Goal: Task Accomplishment & Management: Use online tool/utility

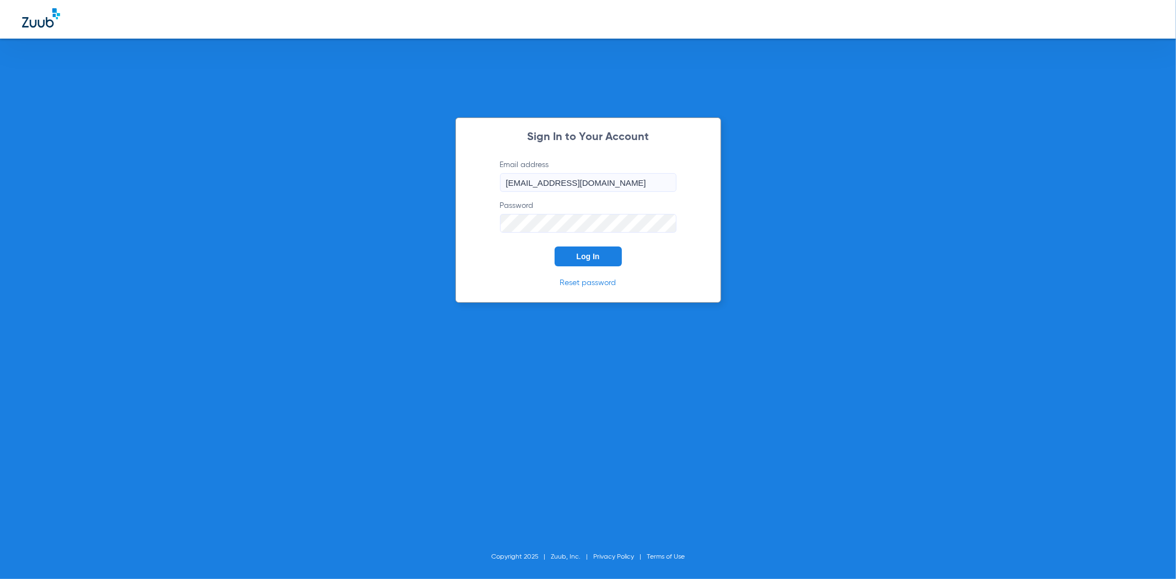
click at [608, 258] on button "Log In" at bounding box center [588, 256] width 67 height 20
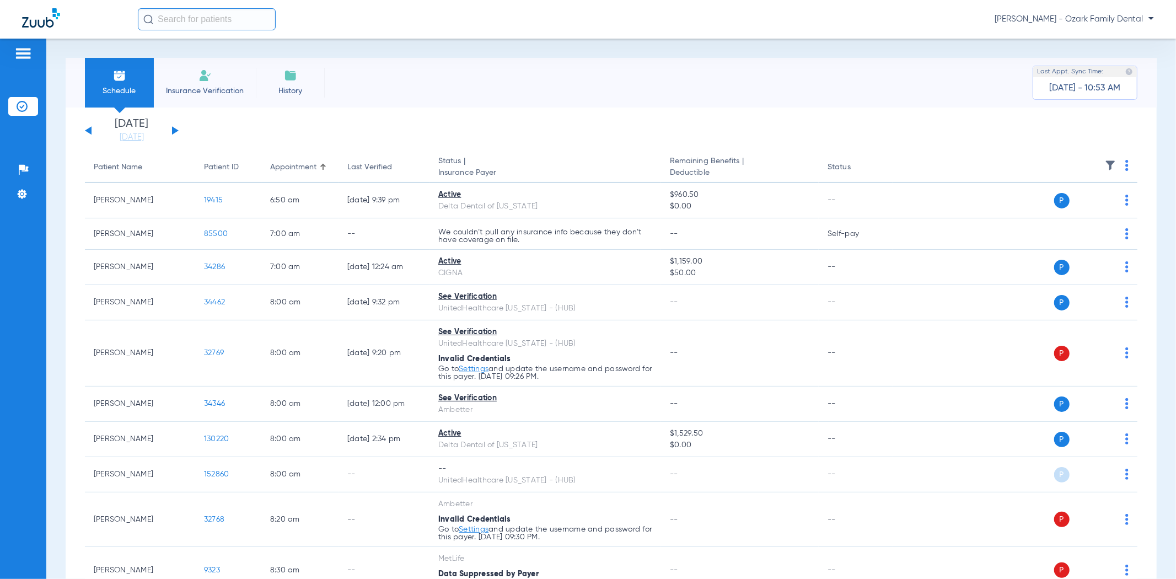
click at [175, 135] on div "[DATE] [DATE] [DATE] [DATE] [DATE] [DATE] [DATE] [DATE] [DATE] [DATE] [DATE] [D…" at bounding box center [132, 131] width 94 height 24
click at [174, 127] on div "[DATE] [DATE] [DATE] [DATE] [DATE] [DATE] [DATE] [DATE] [DATE] [DATE] [DATE] [D…" at bounding box center [132, 131] width 94 height 24
click at [174, 129] on button at bounding box center [175, 130] width 7 height 8
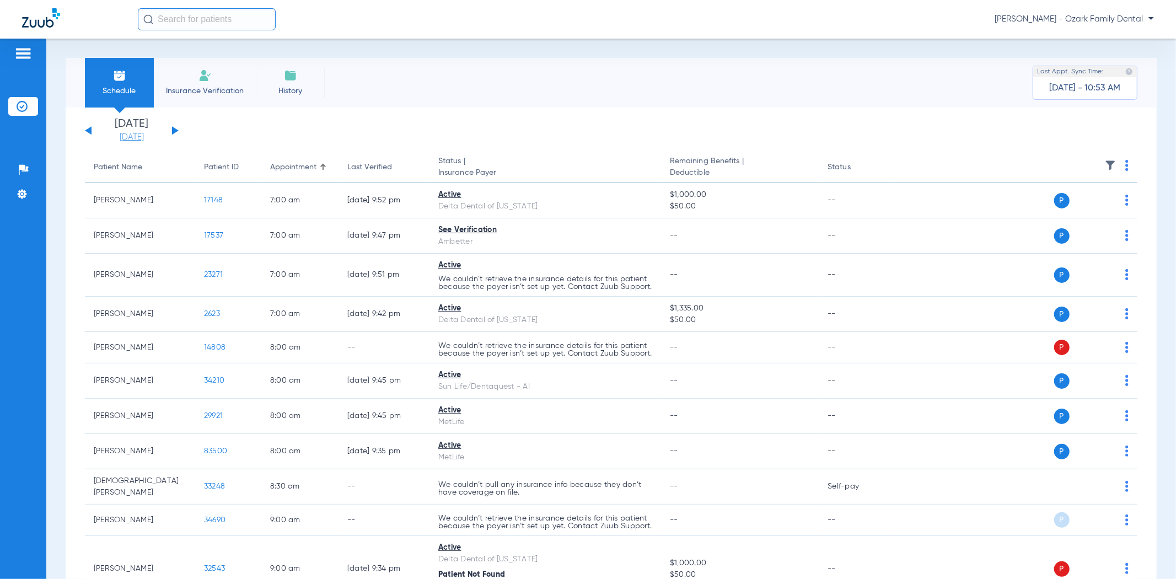
click at [139, 138] on link "[DATE]" at bounding box center [132, 137] width 66 height 11
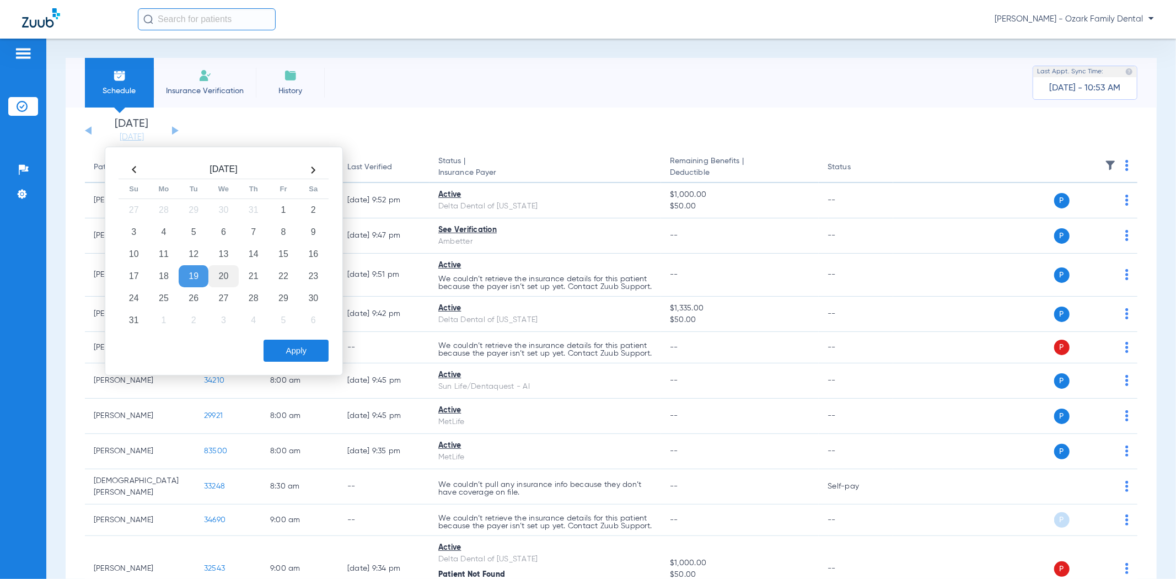
click at [224, 274] on td "20" at bounding box center [223, 276] width 30 height 22
click at [289, 356] on button "Apply" at bounding box center [296, 351] width 65 height 22
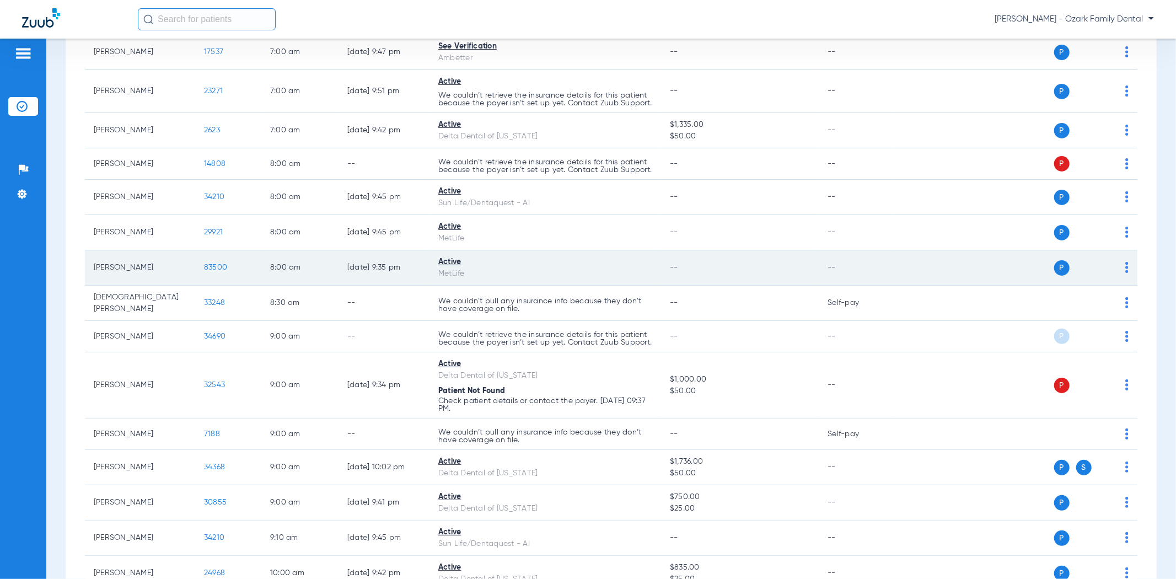
scroll to position [367, 0]
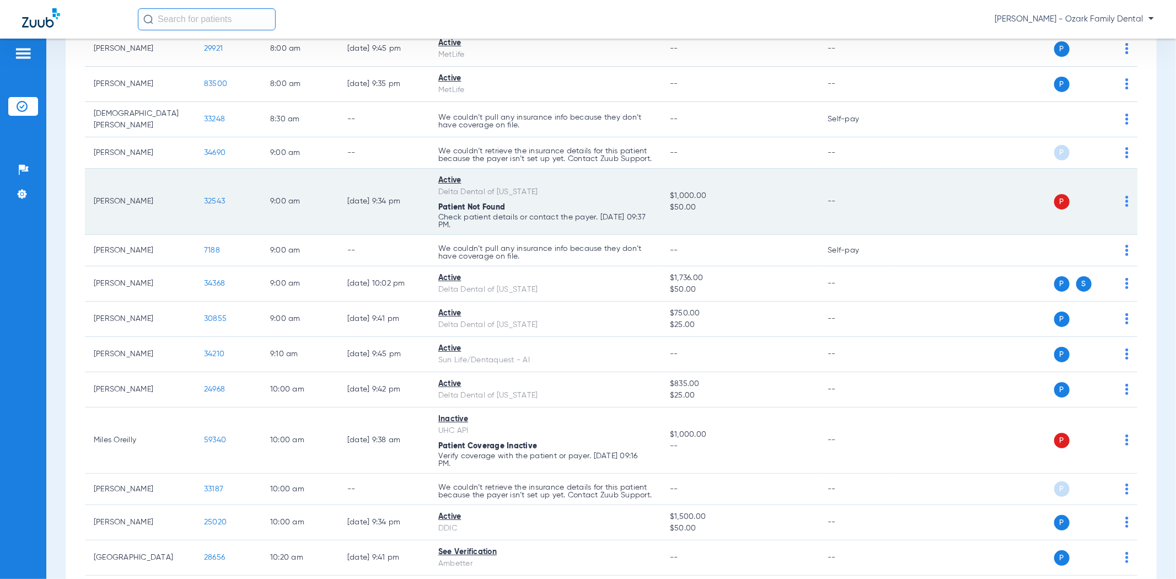
drag, startPoint x: 262, startPoint y: 228, endPoint x: 272, endPoint y: 216, distance: 15.7
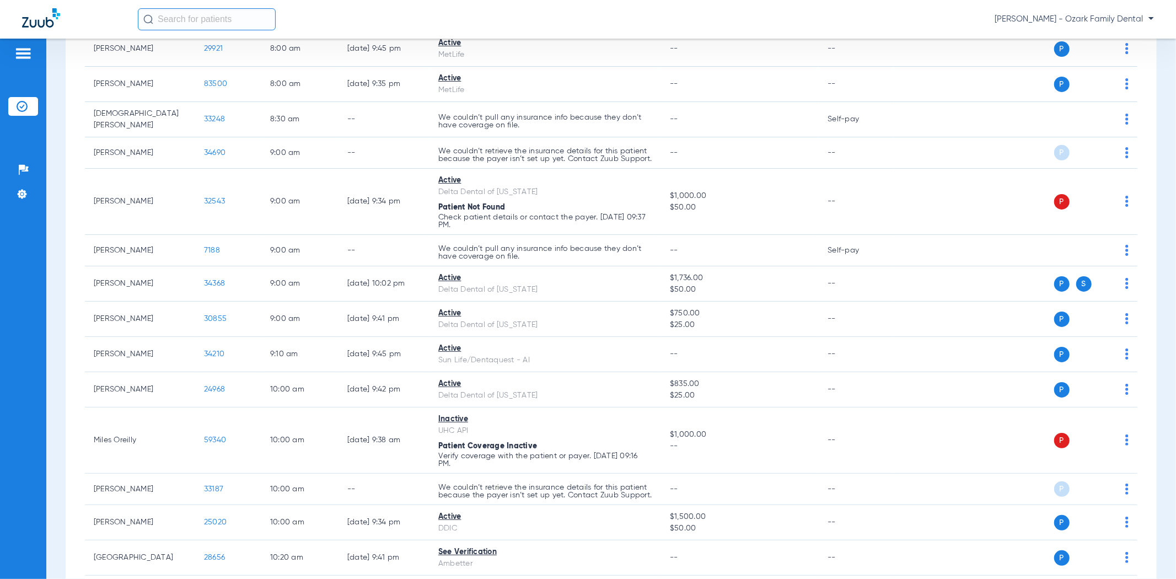
drag, startPoint x: 272, startPoint y: 216, endPoint x: 48, endPoint y: 251, distance: 227.2
click at [48, 251] on div "Schedule Insurance Verification History Last Appt. Sync Time: [DATE] - 11:21 AM…" at bounding box center [611, 309] width 1130 height 540
drag, startPoint x: 146, startPoint y: 235, endPoint x: 62, endPoint y: 322, distance: 120.1
click at [62, 322] on div "Schedule Insurance Verification History Last Appt. Sync Time: [DATE] - 11:21 AM…" at bounding box center [611, 309] width 1130 height 540
drag, startPoint x: 72, startPoint y: 316, endPoint x: 52, endPoint y: 326, distance: 22.0
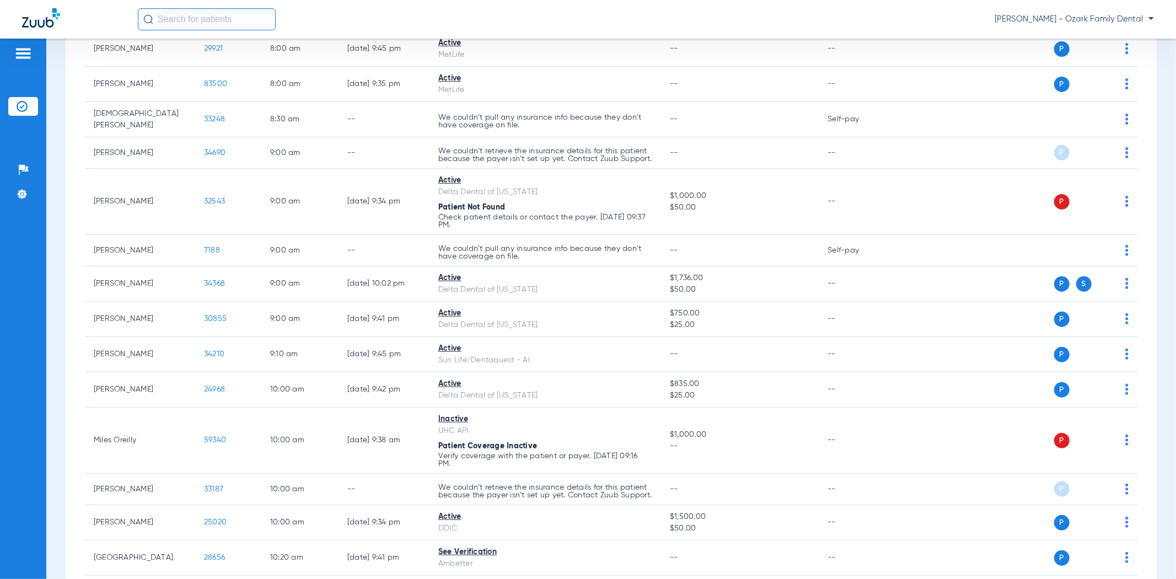
click at [52, 326] on div "Schedule Insurance Verification History Last Appt. Sync Time: [DATE] - 11:21 AM…" at bounding box center [611, 309] width 1130 height 540
click at [61, 320] on div "Schedule Insurance Verification History Last Appt. Sync Time: [DATE] - 11:21 AM…" at bounding box center [611, 309] width 1130 height 540
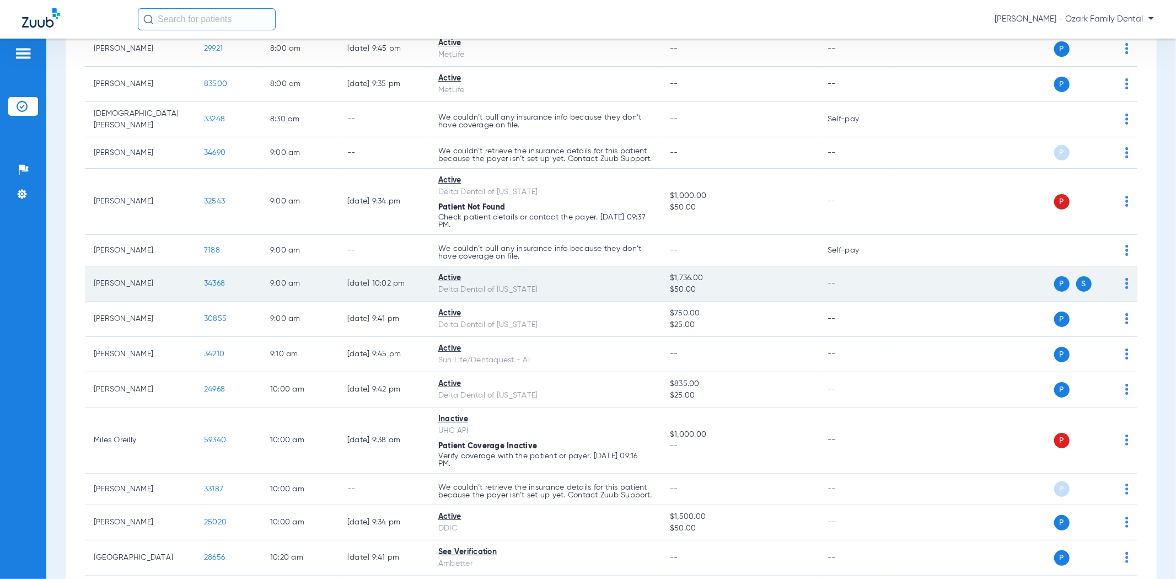
click at [216, 287] on span "34368" at bounding box center [214, 284] width 21 height 8
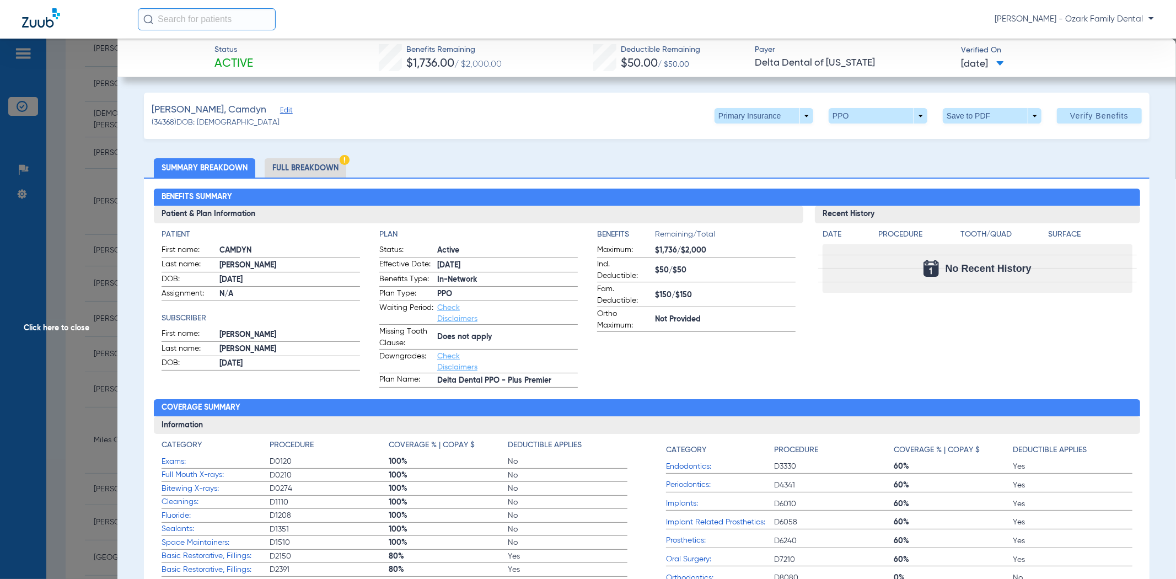
click at [44, 327] on span "Click here to close" at bounding box center [58, 328] width 117 height 579
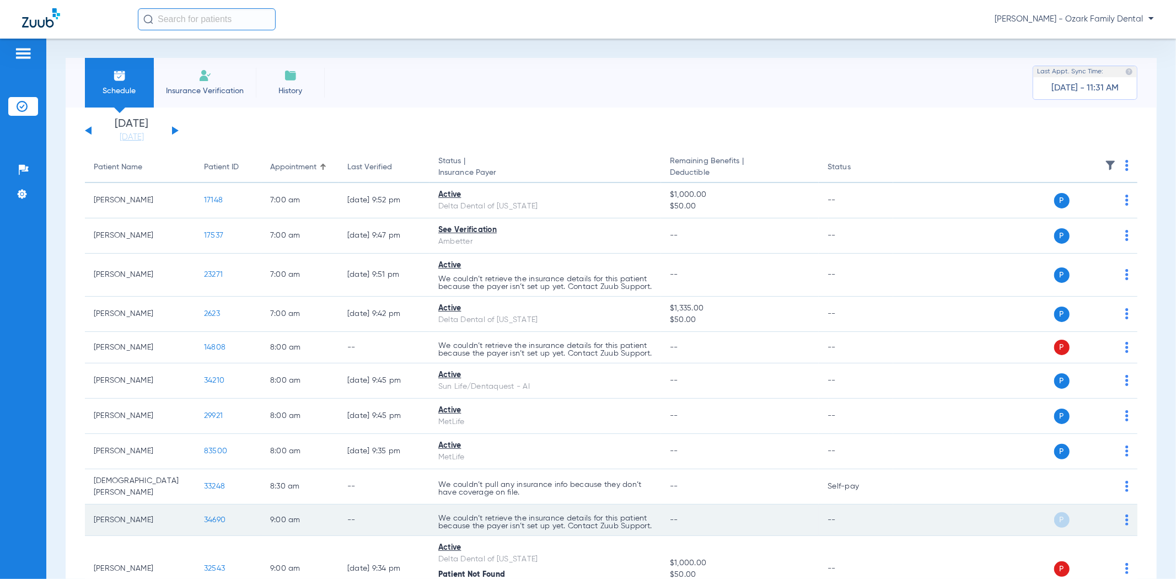
scroll to position [551, 0]
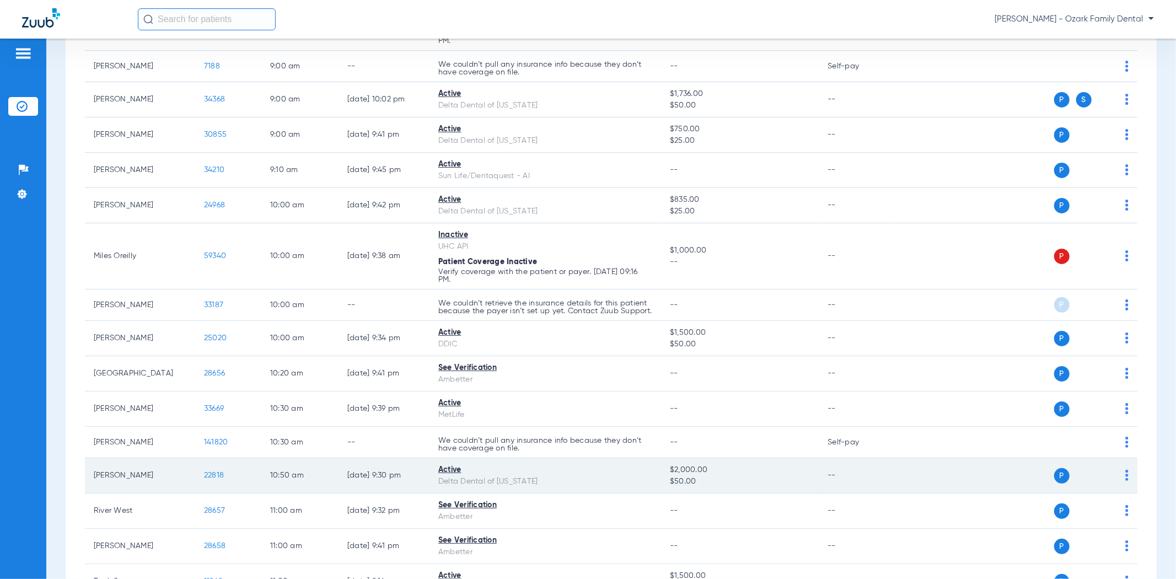
click at [218, 479] on span "22818" at bounding box center [214, 475] width 20 height 8
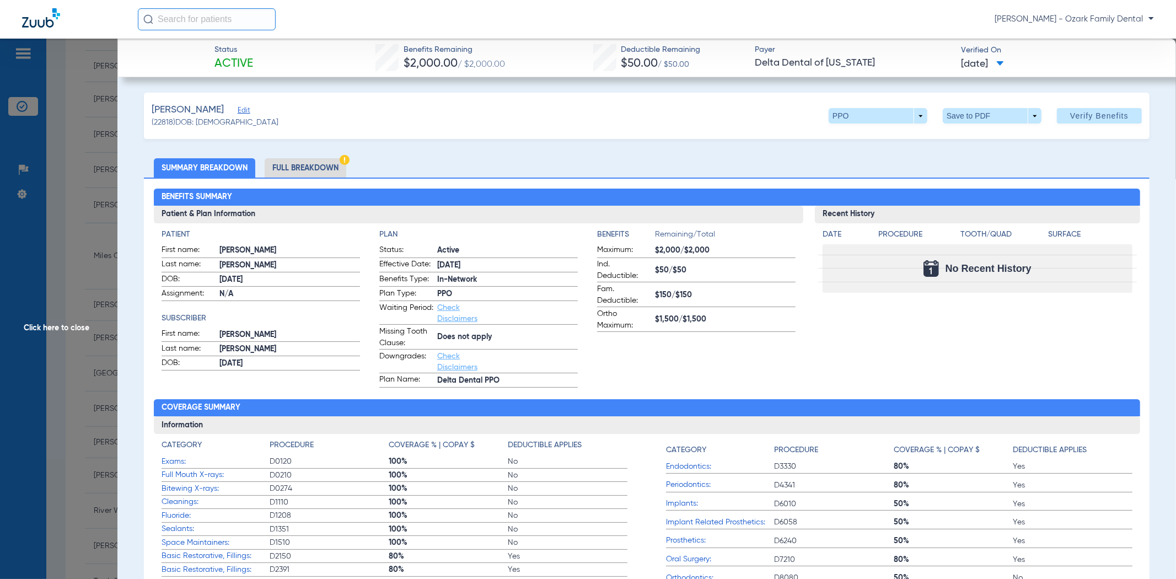
click at [101, 213] on span "Click here to close" at bounding box center [58, 328] width 117 height 579
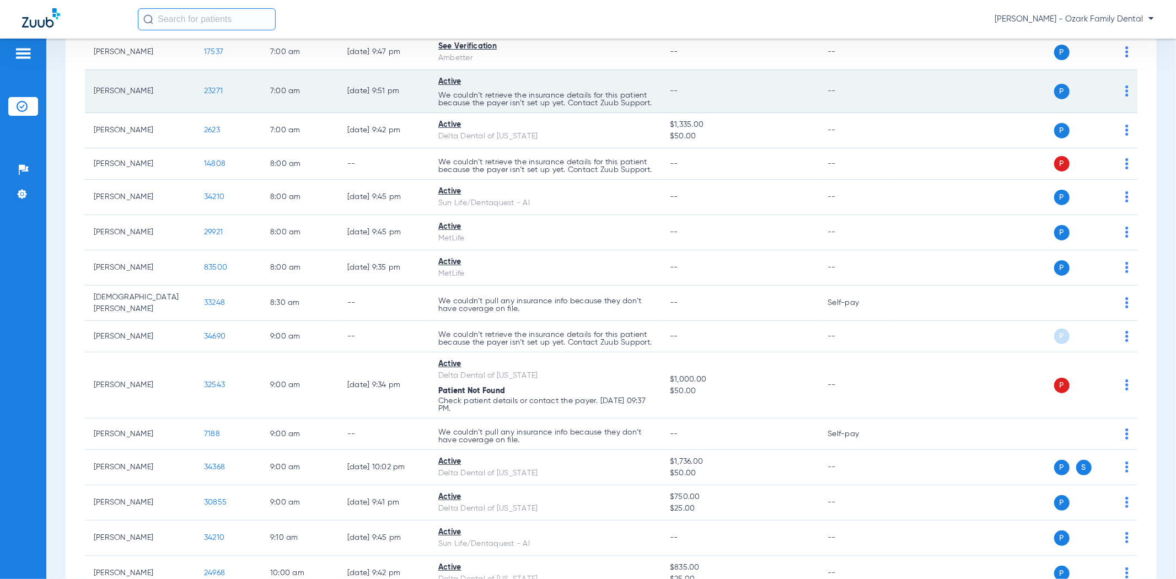
scroll to position [367, 0]
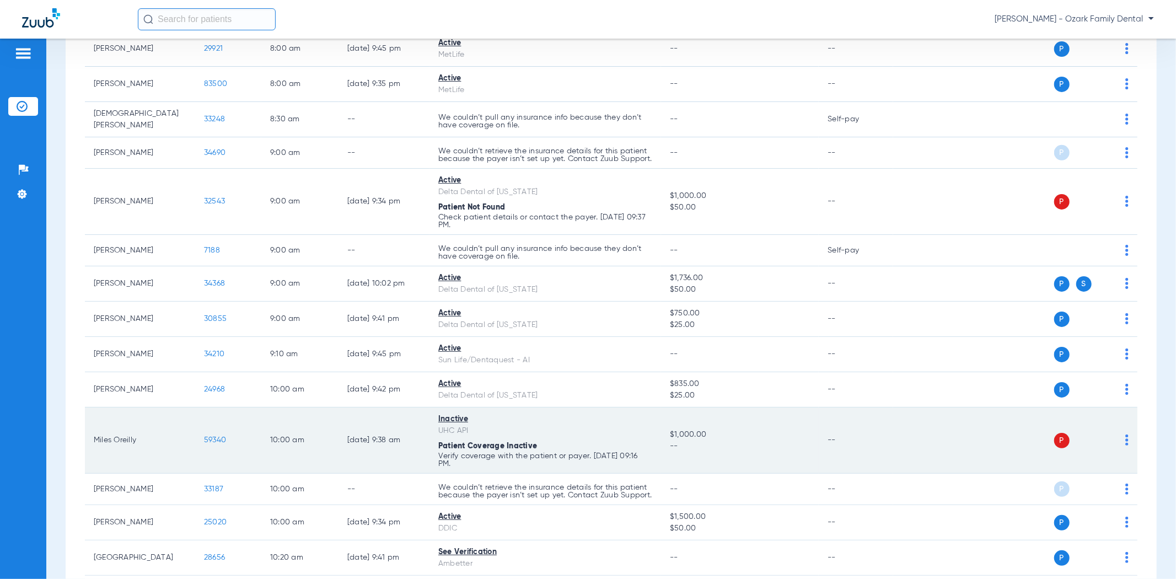
click at [223, 444] on span "59340" at bounding box center [215, 440] width 22 height 8
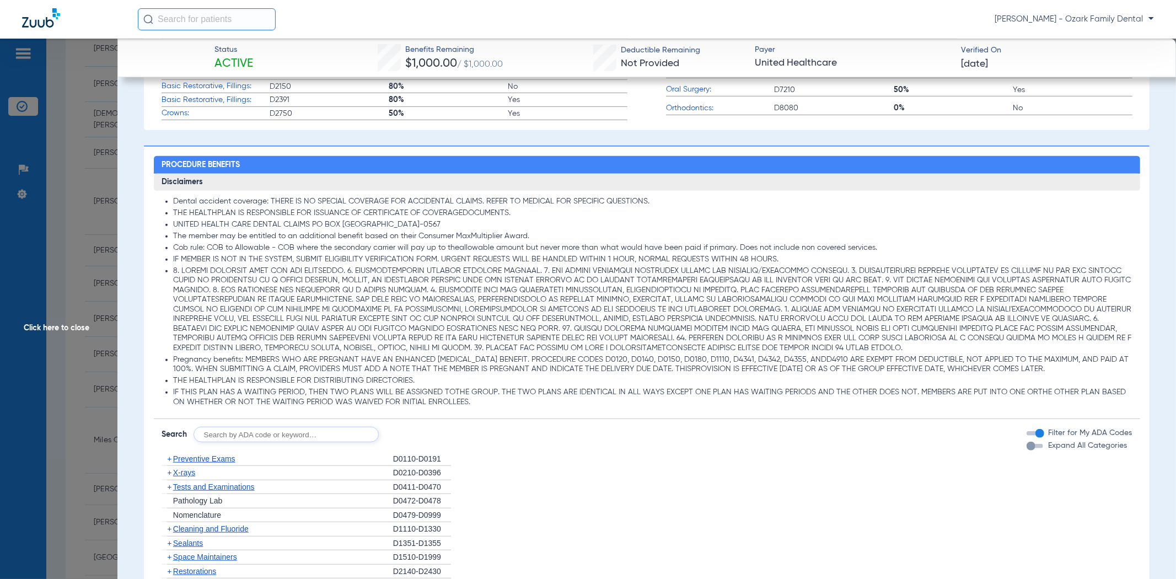
scroll to position [0, 0]
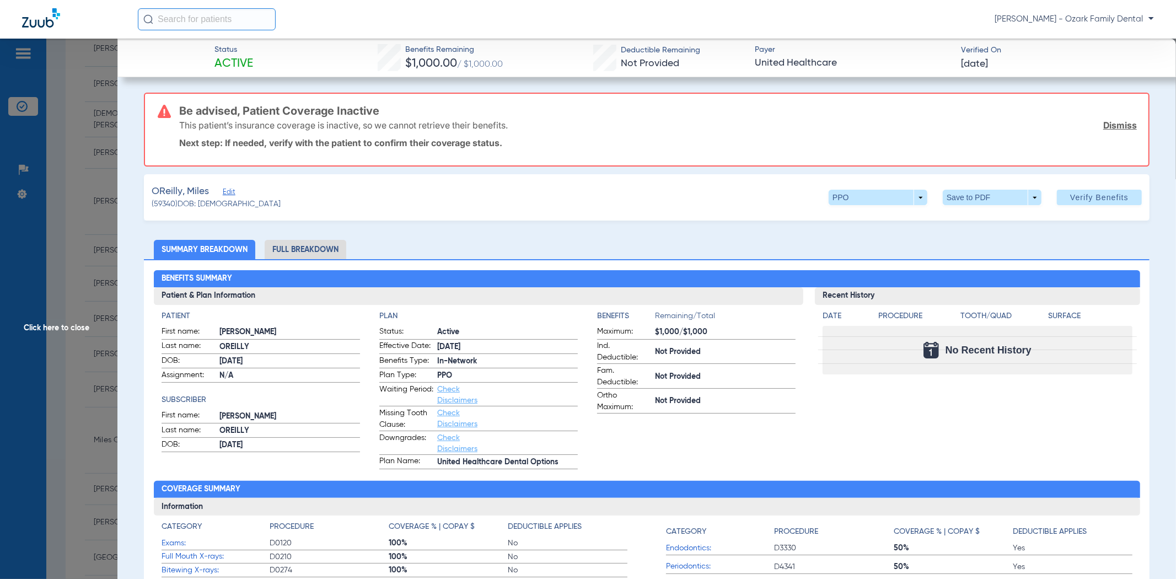
click at [227, 189] on span "Edit" at bounding box center [228, 193] width 10 height 10
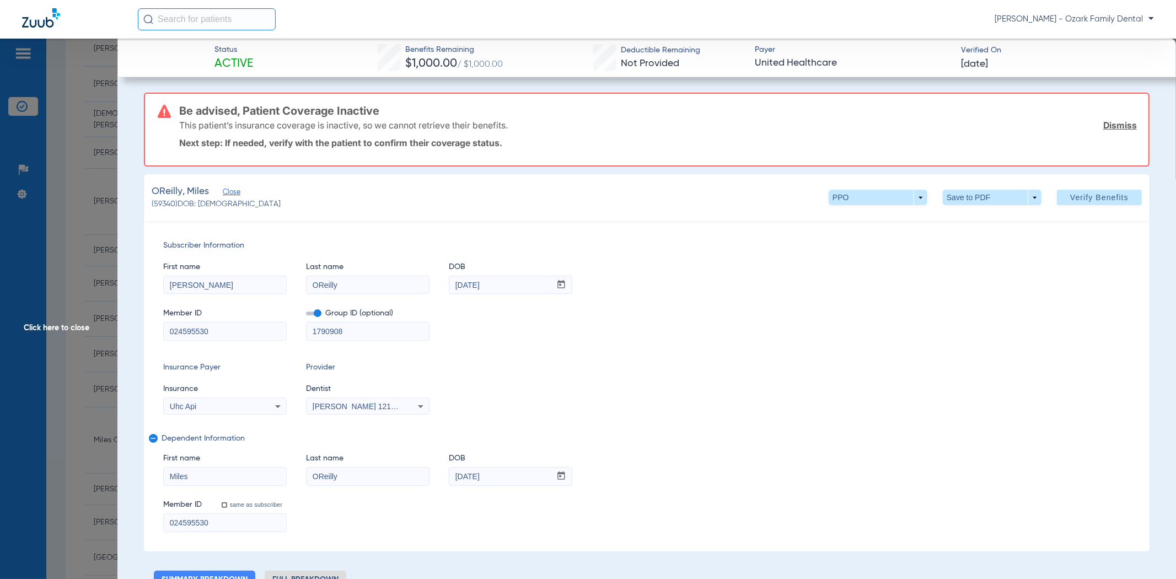
click at [619, 409] on div "Insurance Payer Insurance Uhc Api Provider Dentist [PERSON_NAME] 1215662788" at bounding box center [646, 388] width 967 height 53
click at [541, 427] on div "Subscriber Information First name [PERSON_NAME] Last name [PERSON_NAME] DOB mm …" at bounding box center [647, 386] width 1006 height 331
click at [549, 403] on div "Insurance Payer Insurance Uhc Api Provider Dentist [PERSON_NAME] 1215662788" at bounding box center [646, 388] width 967 height 53
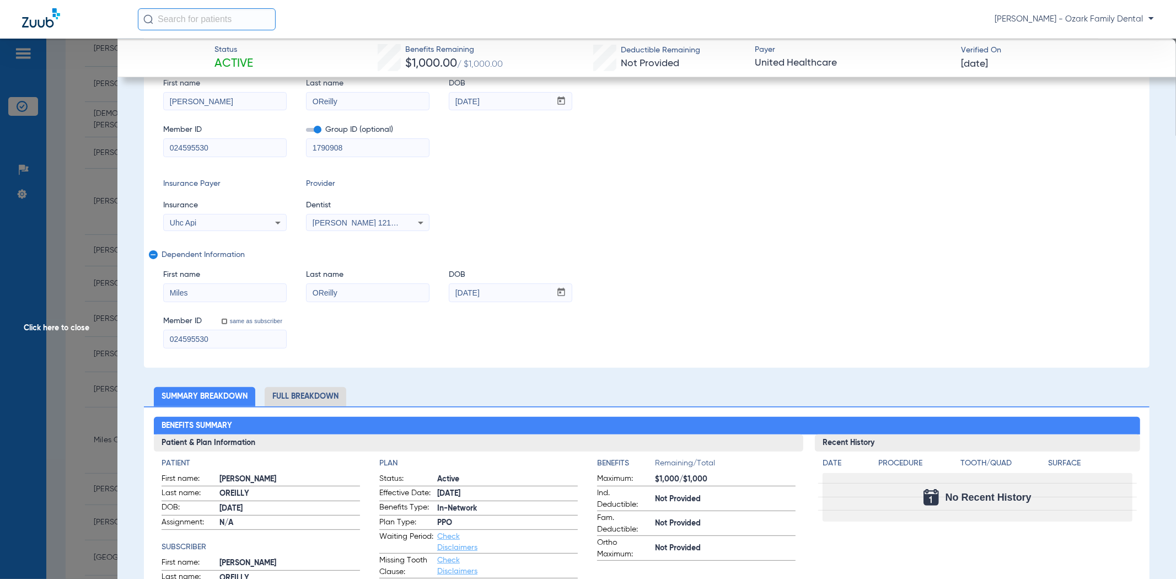
click at [398, 361] on div "Subscriber Information First name [PERSON_NAME] Last name [PERSON_NAME] DOB mm …" at bounding box center [647, 202] width 1006 height 331
click at [224, 323] on input "same as subscriber" at bounding box center [230, 327] width 22 height 22
checkbox input "true"
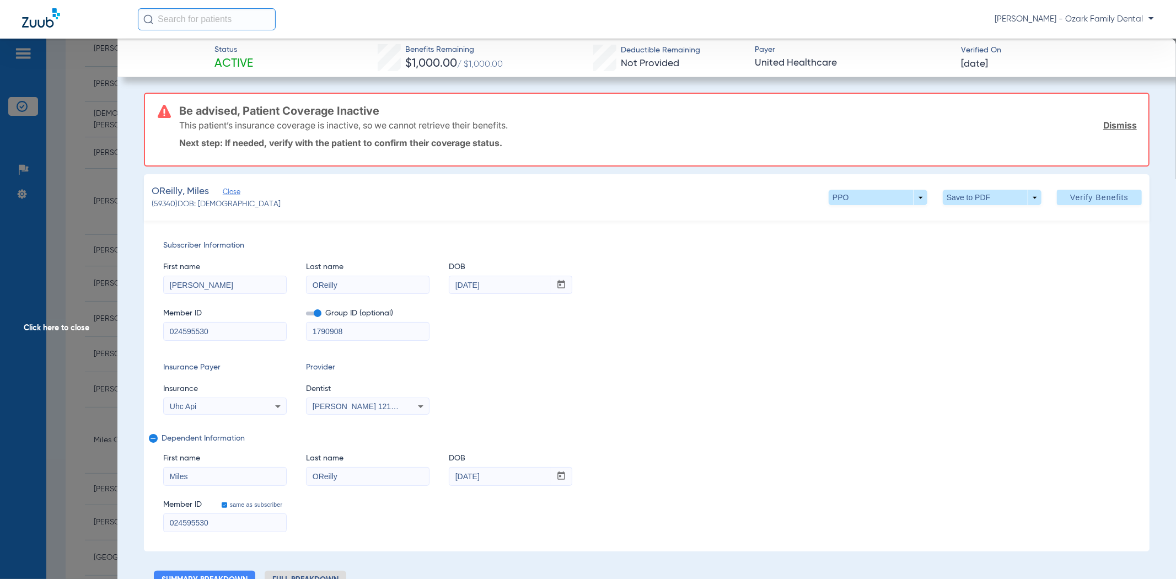
click at [280, 409] on icon at bounding box center [277, 406] width 13 height 13
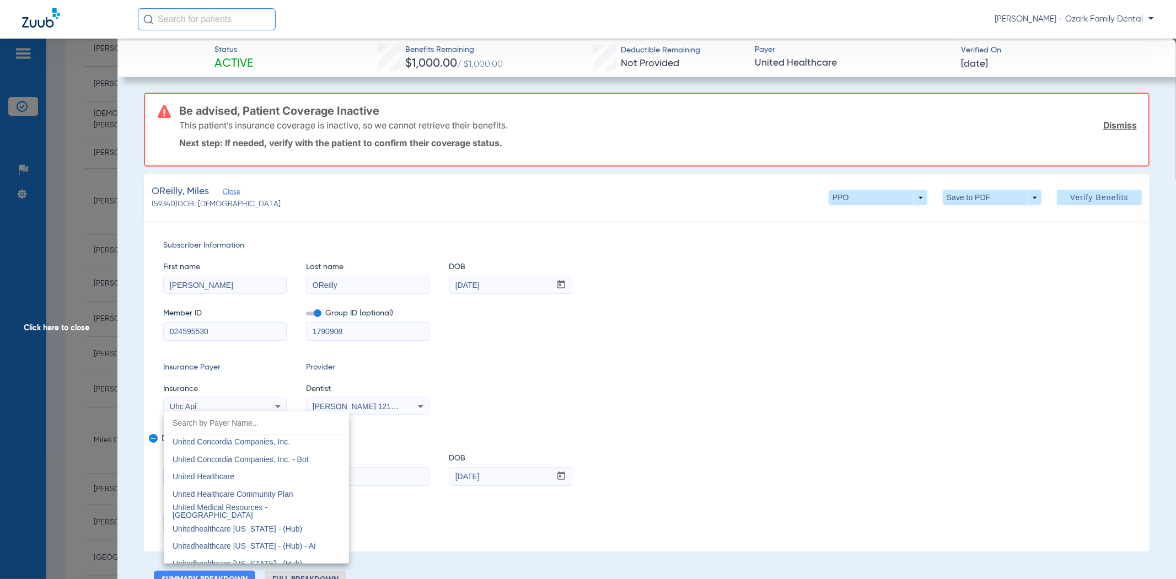
scroll to position [6580, 0]
click at [224, 481] on span "United Healthcare" at bounding box center [204, 480] width 62 height 9
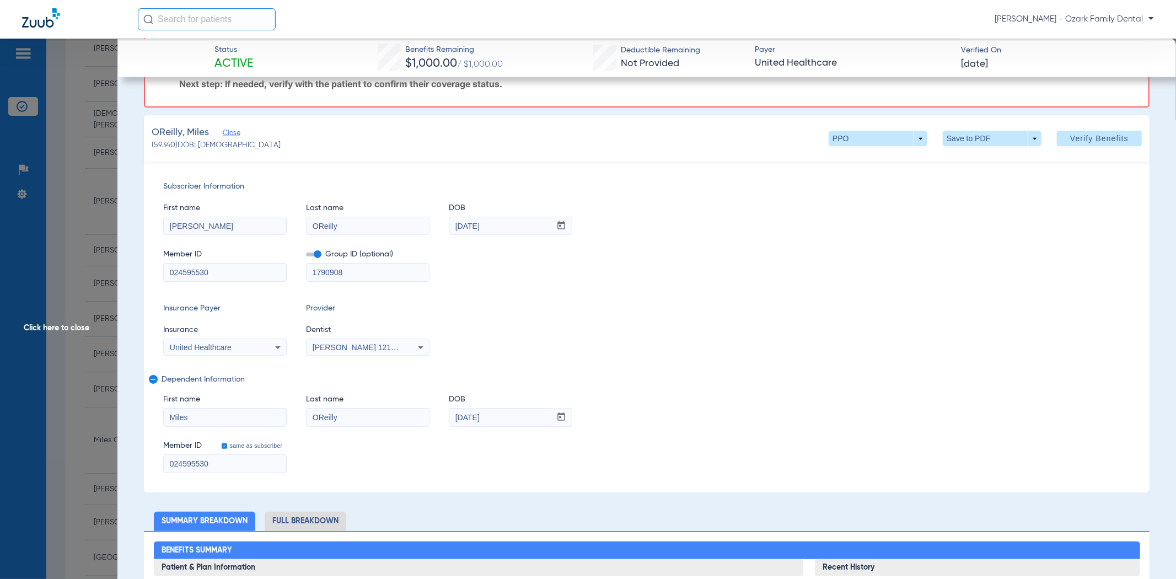
scroll to position [0, 0]
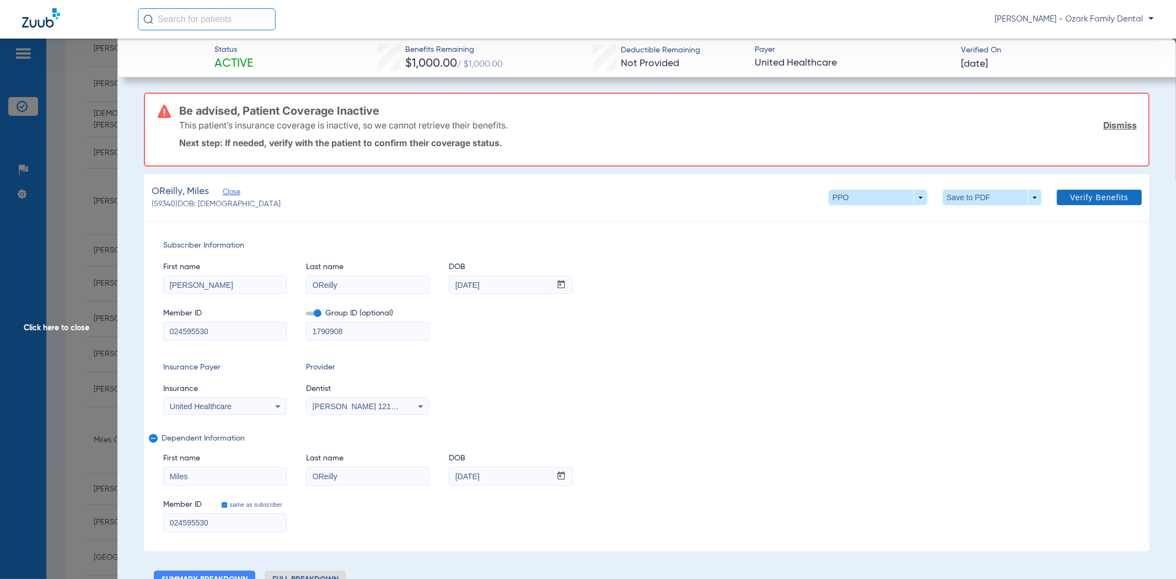
click at [1081, 200] on span "Verify Benefits" at bounding box center [1099, 197] width 58 height 9
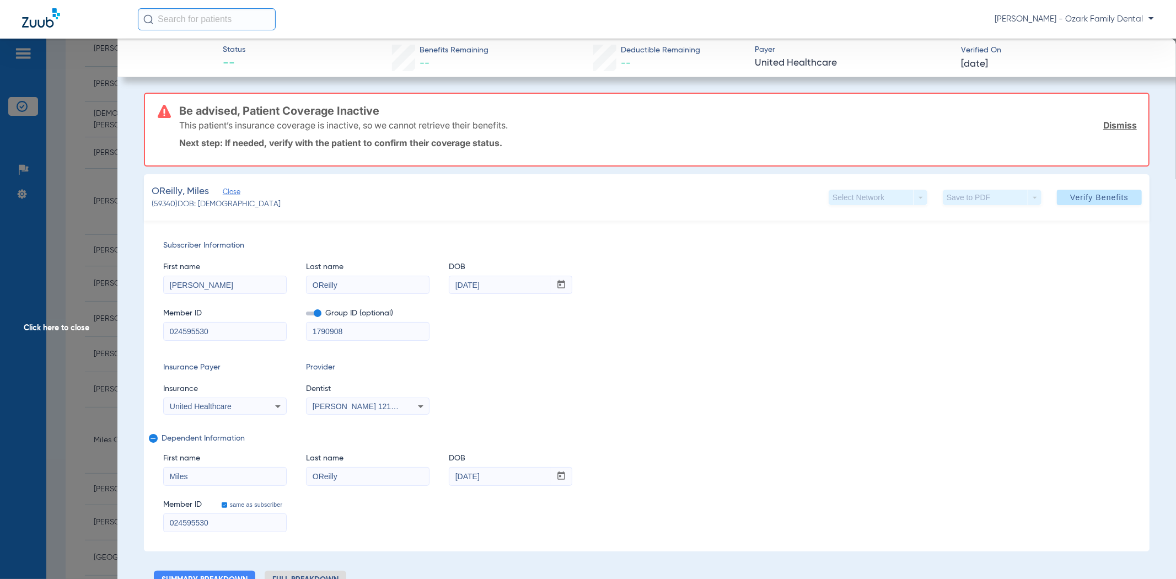
scroll to position [184, 0]
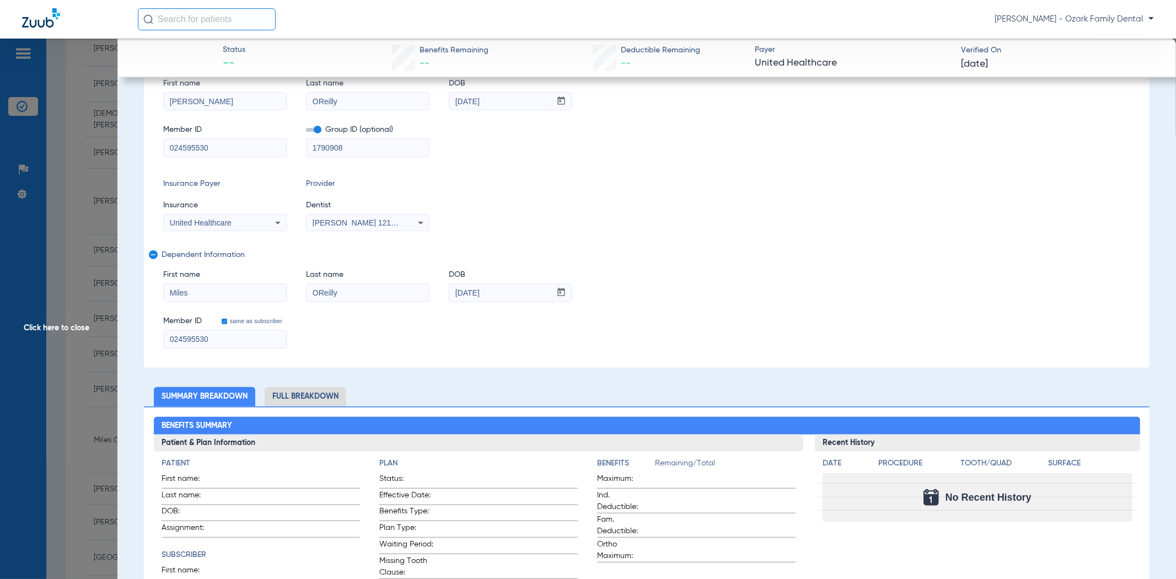
click at [252, 337] on input "024595530" at bounding box center [225, 339] width 122 height 18
click at [259, 217] on div "United Healthcare" at bounding box center [225, 222] width 122 height 13
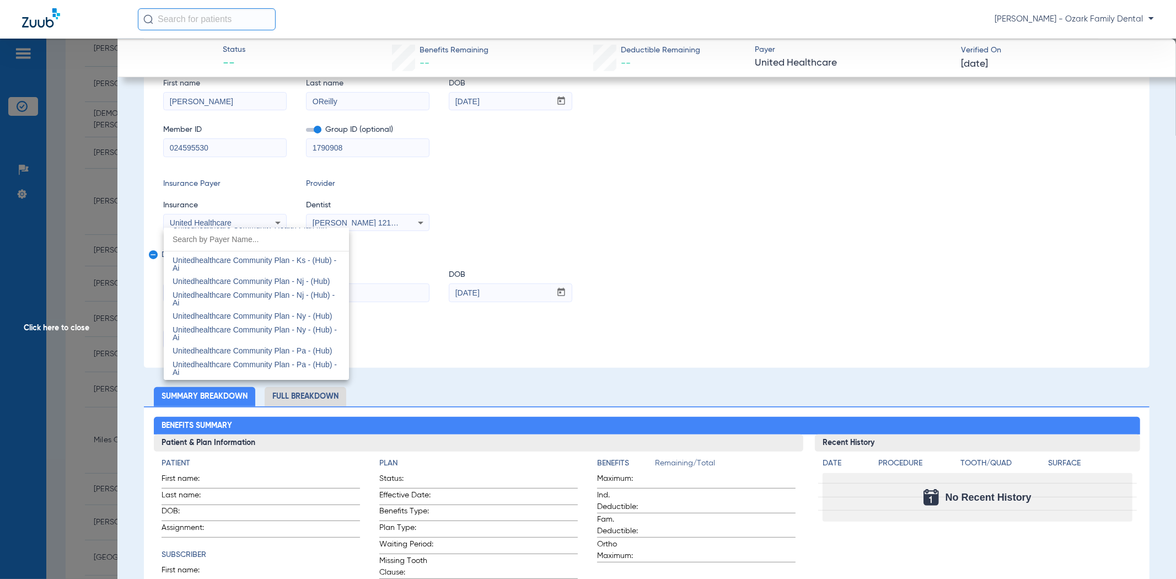
scroll to position [6940, 0]
click at [75, 370] on div at bounding box center [588, 289] width 1176 height 579
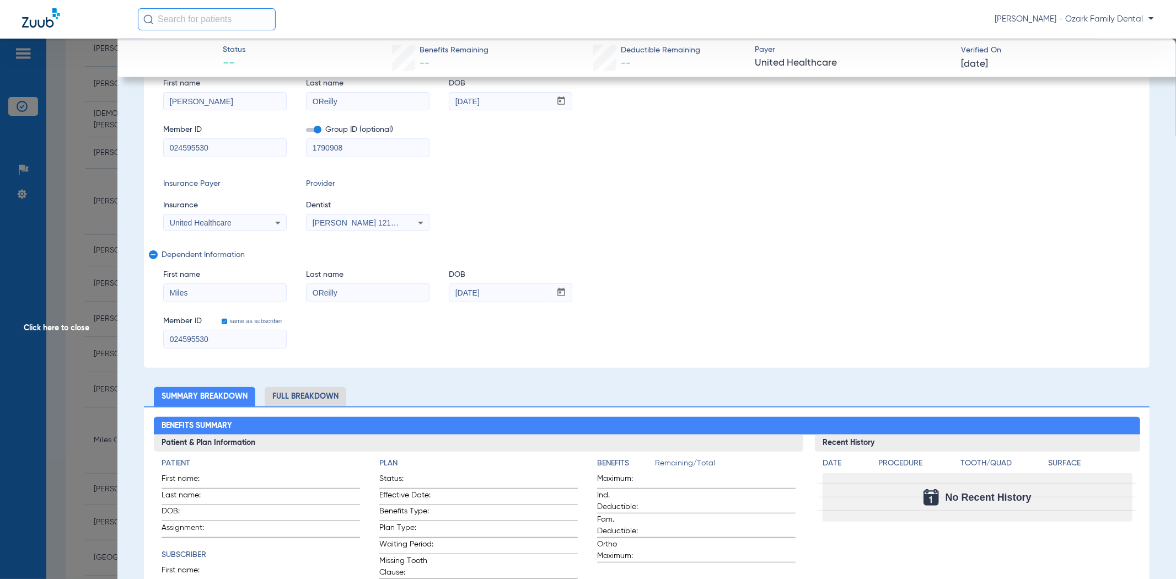
click at [75, 370] on span "Click here to close" at bounding box center [58, 328] width 117 height 579
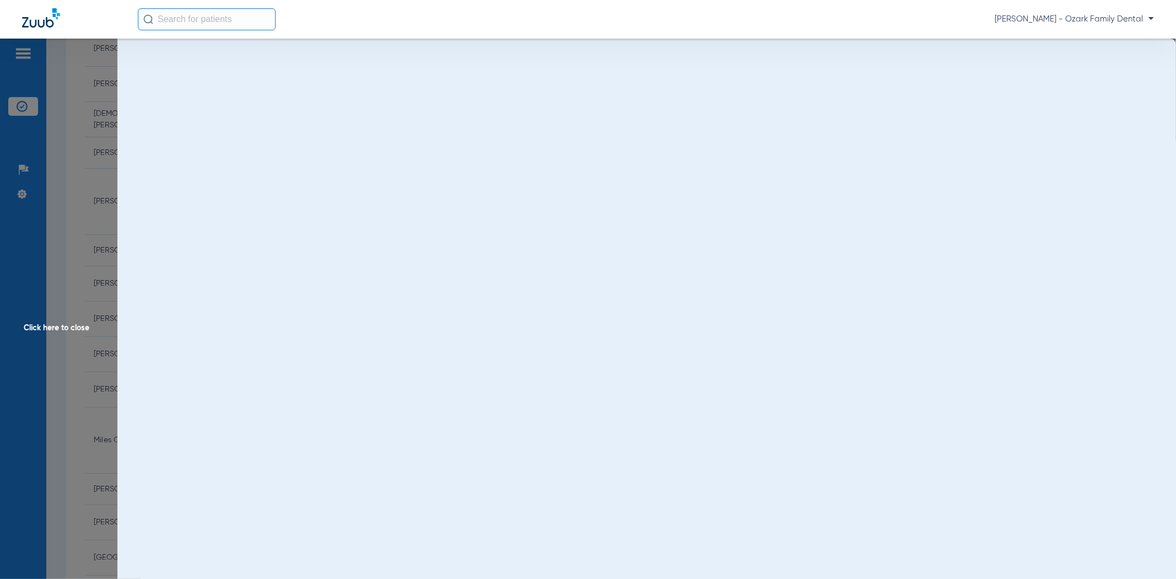
scroll to position [0, 0]
